Goal: Use online tool/utility: Utilize a website feature to perform a specific function

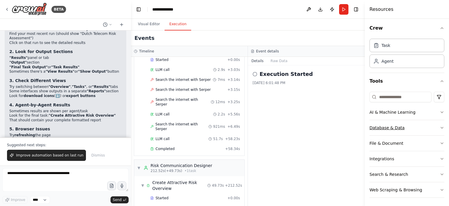
scroll to position [1, 0]
click at [395, 62] on div "Agent" at bounding box center [407, 60] width 75 height 13
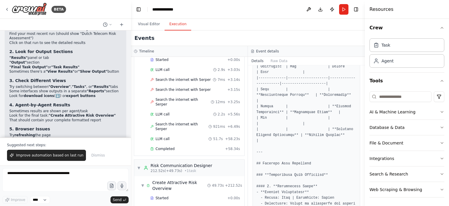
scroll to position [292, 0]
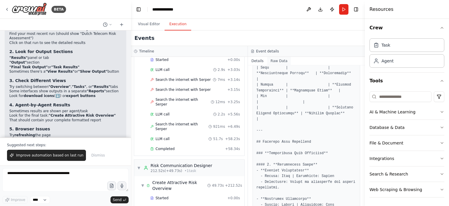
click at [277, 61] on button "Raw Data" at bounding box center [279, 61] width 24 height 8
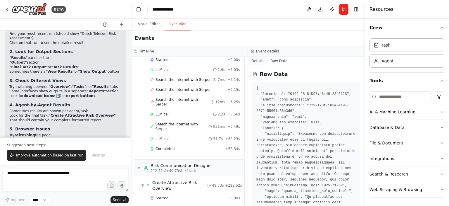
click at [258, 61] on button "Details" at bounding box center [257, 61] width 19 height 8
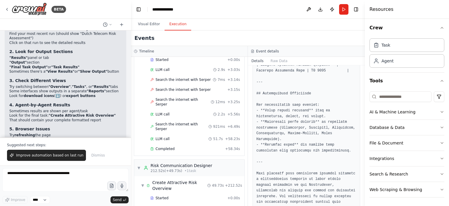
scroll to position [1464, 0]
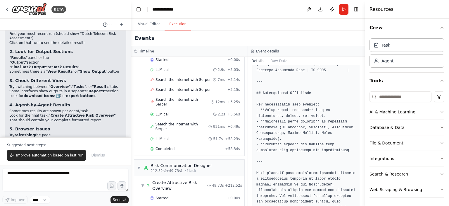
drag, startPoint x: 363, startPoint y: 195, endPoint x: 356, endPoint y: 119, distance: 76.0
click at [356, 119] on div "BETA Hello! I'm the CrewAI assistant. What kind of automation do you want to bu…" at bounding box center [224, 103] width 449 height 206
drag, startPoint x: 363, startPoint y: 193, endPoint x: 365, endPoint y: 157, distance: 36.3
click at [365, 164] on div "Resources Crew Task Agent Tools AI & Machine Learning Database & Data File & Do…" at bounding box center [407, 103] width 84 height 206
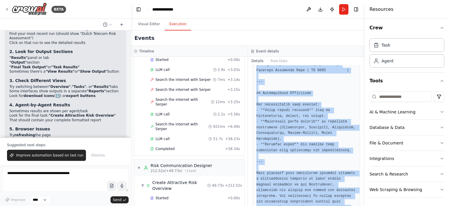
drag, startPoint x: 256, startPoint y: 90, endPoint x: 318, endPoint y: 194, distance: 121.0
copy pre "# Enhanced Risk Assessment for Telecom Operators in [GEOGRAPHIC_DATA] (2025) --…"
click at [46, 156] on span "Improve automation based on last run" at bounding box center [49, 155] width 67 height 5
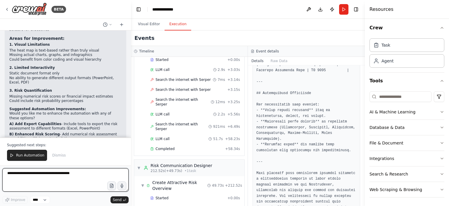
scroll to position [1729, 0]
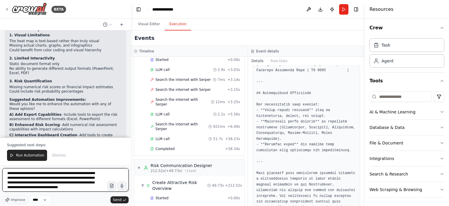
type textarea "**********"
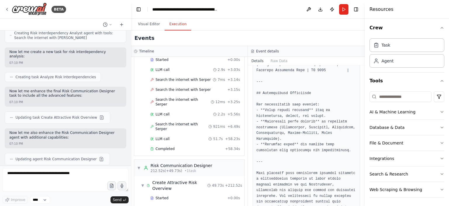
scroll to position [2146, 0]
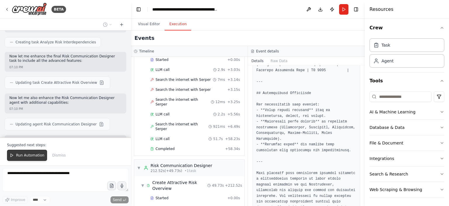
click at [22, 154] on span "Run Automation" at bounding box center [30, 155] width 28 height 5
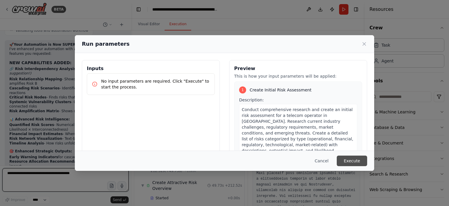
scroll to position [2325, 0]
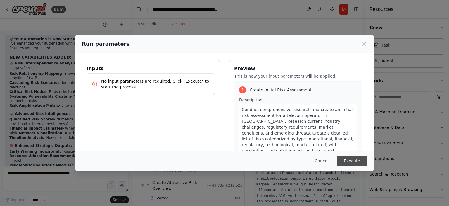
click at [356, 161] on button "Execute" at bounding box center [352, 160] width 30 height 11
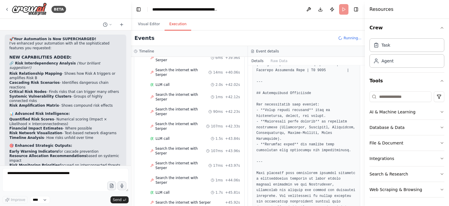
scroll to position [974, 0]
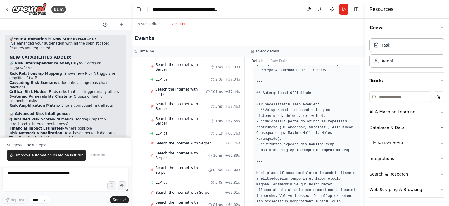
scroll to position [2604, 0]
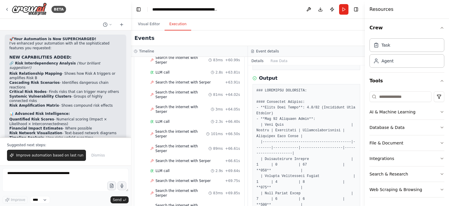
scroll to position [88, 0]
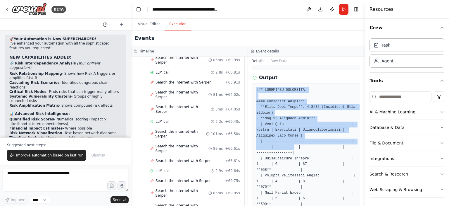
drag, startPoint x: 256, startPoint y: 90, endPoint x: 287, endPoint y: 146, distance: 64.1
drag, startPoint x: 363, startPoint y: 88, endPoint x: 364, endPoint y: 107, distance: 19.0
click at [364, 107] on button "Toggle Sidebar" at bounding box center [365, 103] width 5 height 206
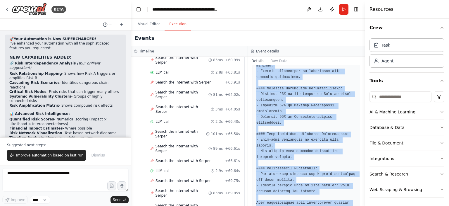
scroll to position [1082, 0]
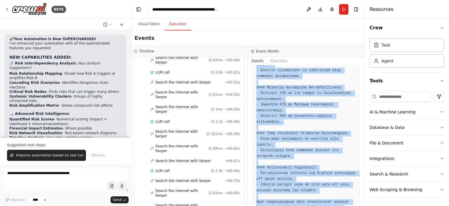
drag, startPoint x: 257, startPoint y: 147, endPoint x: 295, endPoint y: 204, distance: 68.5
click at [295, 204] on div "Completed [DATE] 7:17:42 PM Description Transform the comprehensive risk assess…" at bounding box center [306, 135] width 117 height 140
copy pre "### EXECUTIVE DASHBOARD: #### Executive Summary: - **Total Risk Score**: 8.2/10…"
click at [63, 157] on span "Improve automation based on last run" at bounding box center [49, 155] width 67 height 5
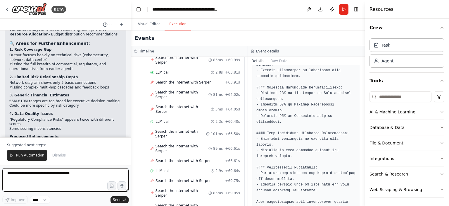
scroll to position [2706, 0]
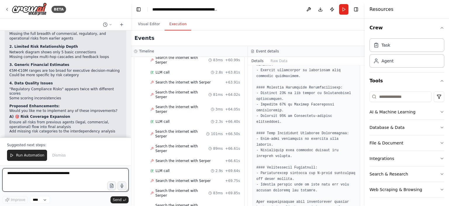
click at [12, 173] on textarea at bounding box center [65, 179] width 126 height 23
type textarea "*"
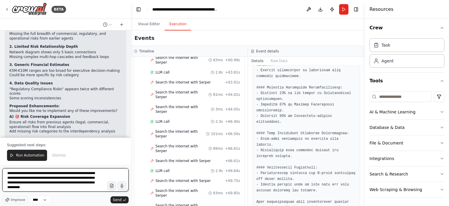
click at [25, 175] on textarea "**********" at bounding box center [65, 179] width 126 height 23
click at [60, 189] on textarea "**********" at bounding box center [65, 179] width 126 height 23
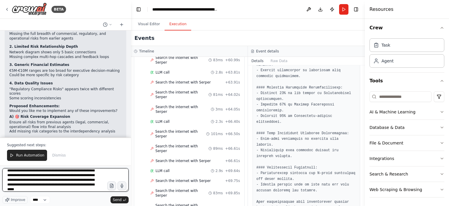
scroll to position [17, 0]
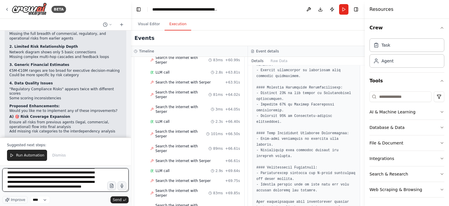
type textarea "**********"
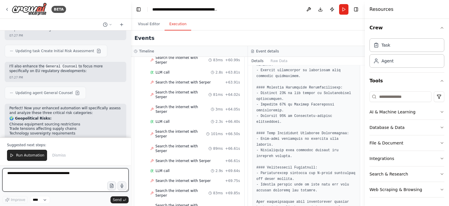
scroll to position [3055, 0]
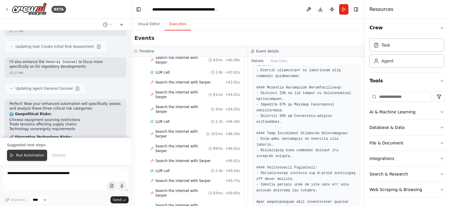
click at [26, 156] on span "Run Automation" at bounding box center [30, 155] width 28 height 5
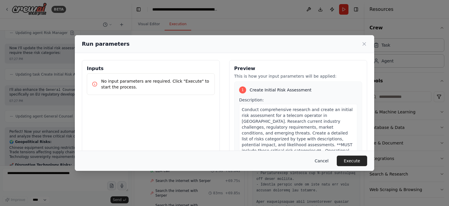
click at [325, 162] on button "Cancel" at bounding box center [321, 160] width 23 height 11
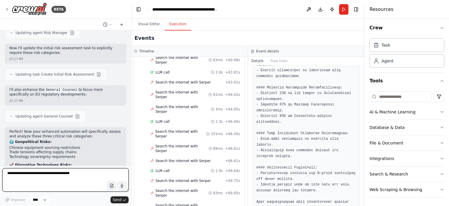
click at [29, 172] on textarea at bounding box center [65, 179] width 126 height 23
type textarea "**********"
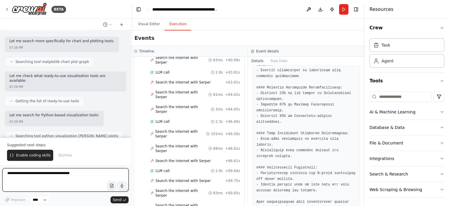
scroll to position [3373, 0]
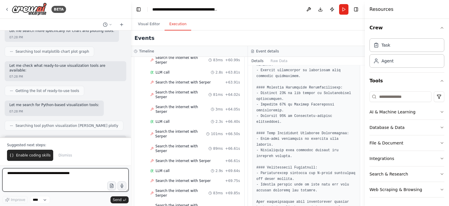
type textarea "*"
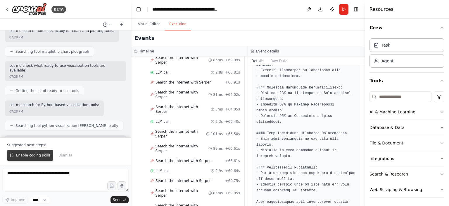
click at [16, 154] on span "Enable coding skills" at bounding box center [33, 155] width 35 height 5
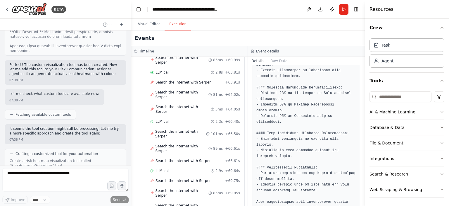
scroll to position [3926, 0]
